Goal: Transaction & Acquisition: Purchase product/service

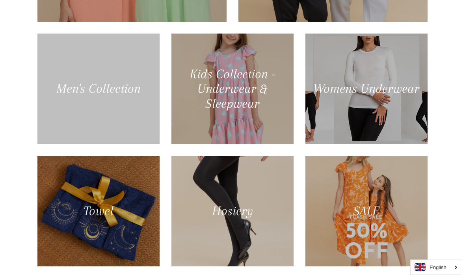
scroll to position [466, 0]
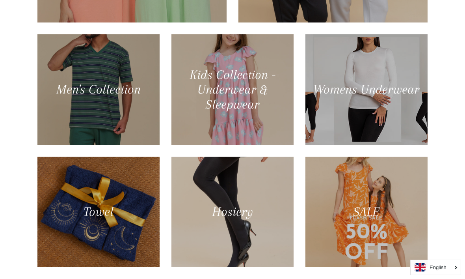
click at [462, 138] on div "Our Collections Summer Collection 2025 Winter Collection 2024 Men's Collection" at bounding box center [232, 63] width 465 height 431
click at [416, 140] on div at bounding box center [366, 89] width 122 height 110
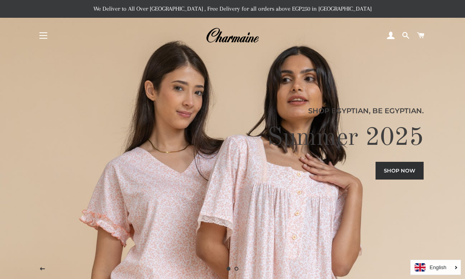
click at [399, 179] on link "Shop now" at bounding box center [400, 170] width 48 height 17
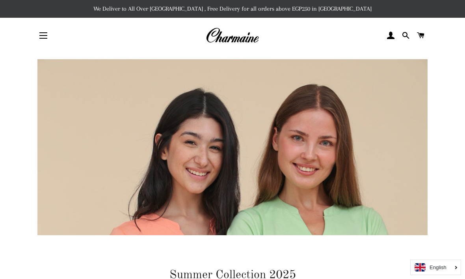
click at [49, 37] on button "Site navigation" at bounding box center [44, 36] width 20 height 20
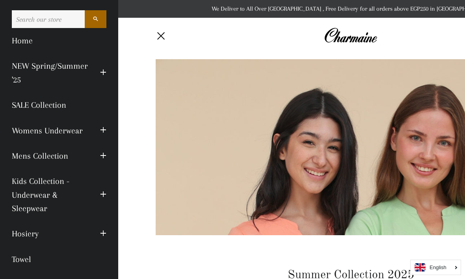
click at [100, 132] on button "Expand submenu Womens Underwear Collapse submenu Womens Underwear" at bounding box center [103, 130] width 18 height 22
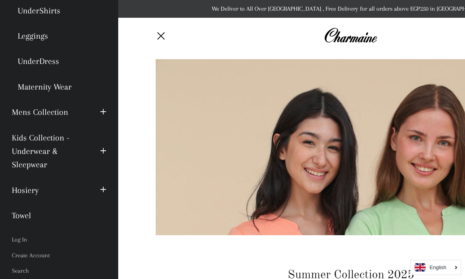
scroll to position [220, 0]
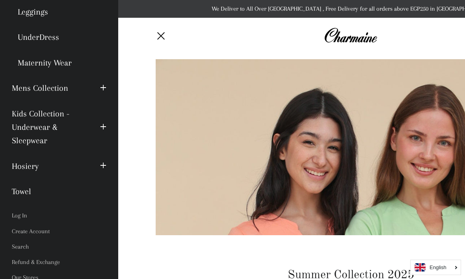
click at [84, 147] on link "Kids Collection - Underwear & Sleepwear" at bounding box center [50, 127] width 88 height 52
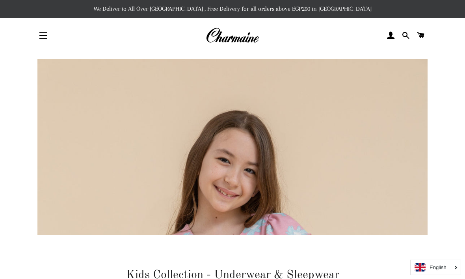
click at [50, 29] on button "Site navigation" at bounding box center [44, 36] width 20 height 20
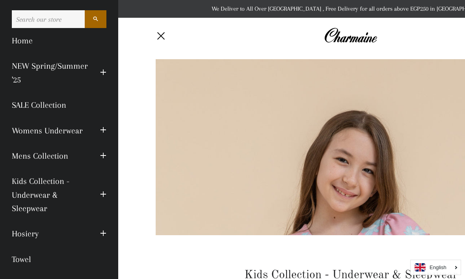
click at [96, 114] on link "SALE Collection" at bounding box center [59, 104] width 106 height 25
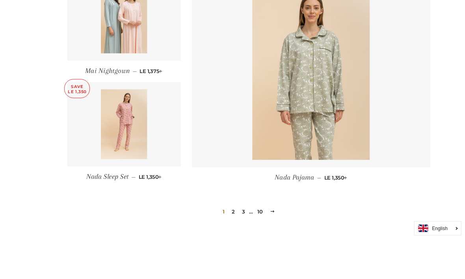
scroll to position [1119, 0]
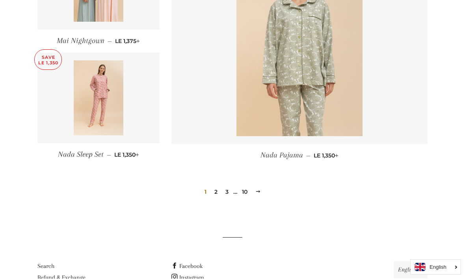
click at [216, 186] on link "2" at bounding box center [215, 192] width 9 height 12
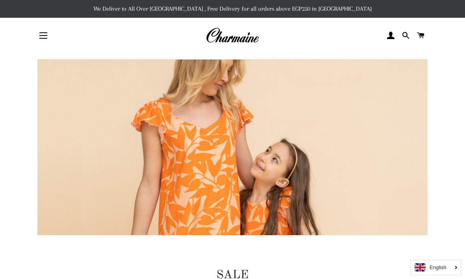
click at [426, 1] on p "We Deliver to All Over [GEOGRAPHIC_DATA] , Free Delivery for all orders above E…" at bounding box center [232, 9] width 465 height 18
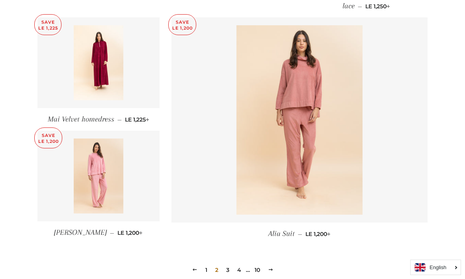
scroll to position [1051, 0]
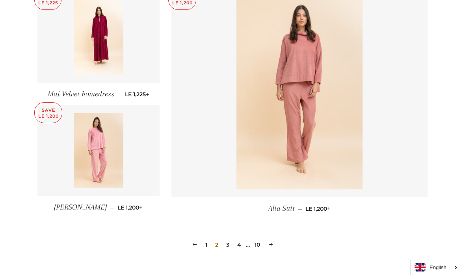
click at [229, 244] on link "3" at bounding box center [227, 244] width 9 height 12
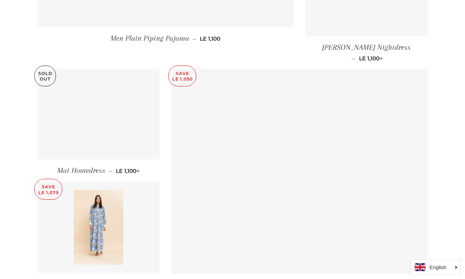
scroll to position [1049, 0]
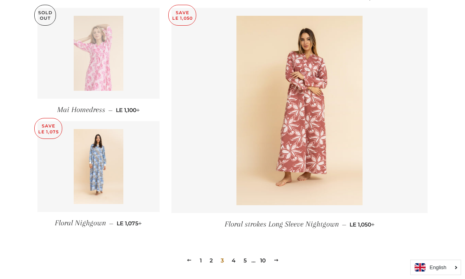
click at [237, 254] on link "4" at bounding box center [234, 260] width 10 height 12
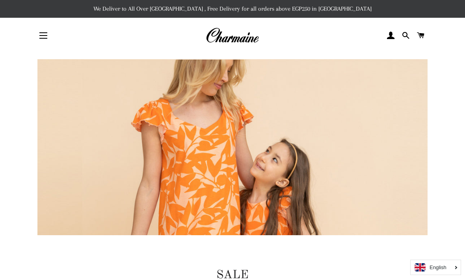
click at [46, 45] on button "Site navigation" at bounding box center [44, 36] width 20 height 20
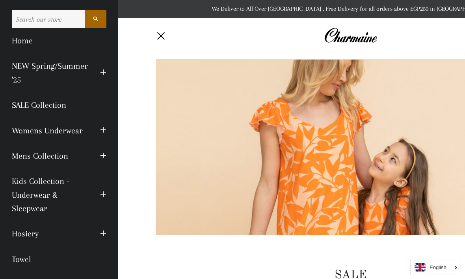
click at [82, 132] on link "Womens Underwear" at bounding box center [50, 130] width 88 height 25
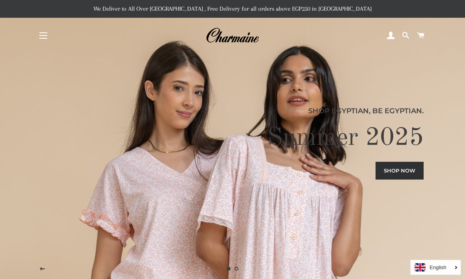
click at [207, 194] on div "Shop Egyptian, Be Egyptian. Summer 2025 Shop now" at bounding box center [232, 139] width 390 height 279
click at [409, 179] on link "Shop now" at bounding box center [400, 170] width 48 height 17
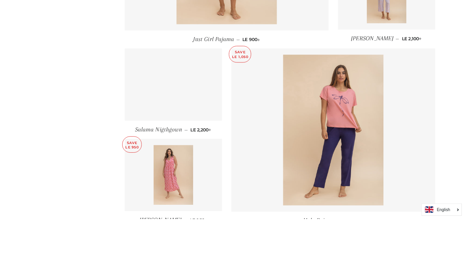
scroll to position [1033, 0]
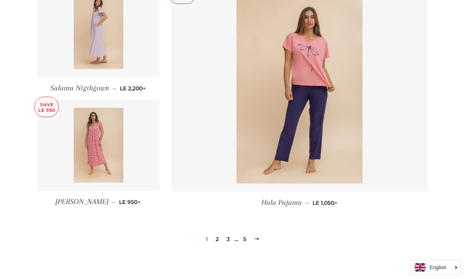
click at [218, 235] on link "2" at bounding box center [216, 239] width 9 height 12
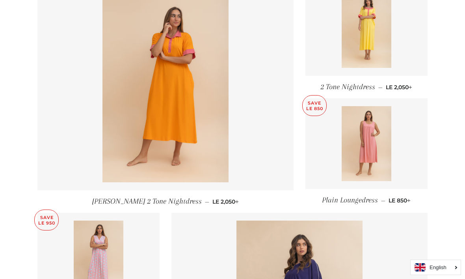
scroll to position [339, 0]
